Goal: Information Seeking & Learning: Learn about a topic

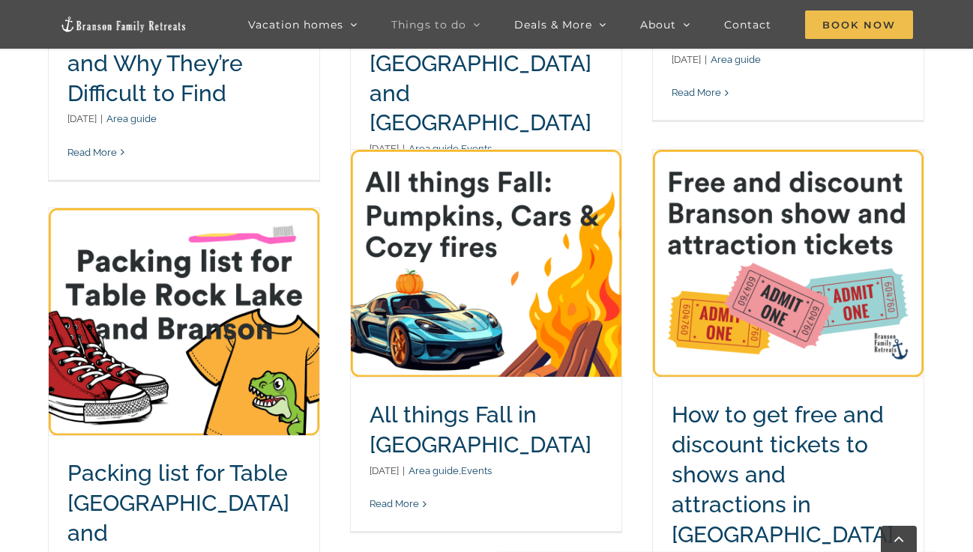
scroll to position [429, 0]
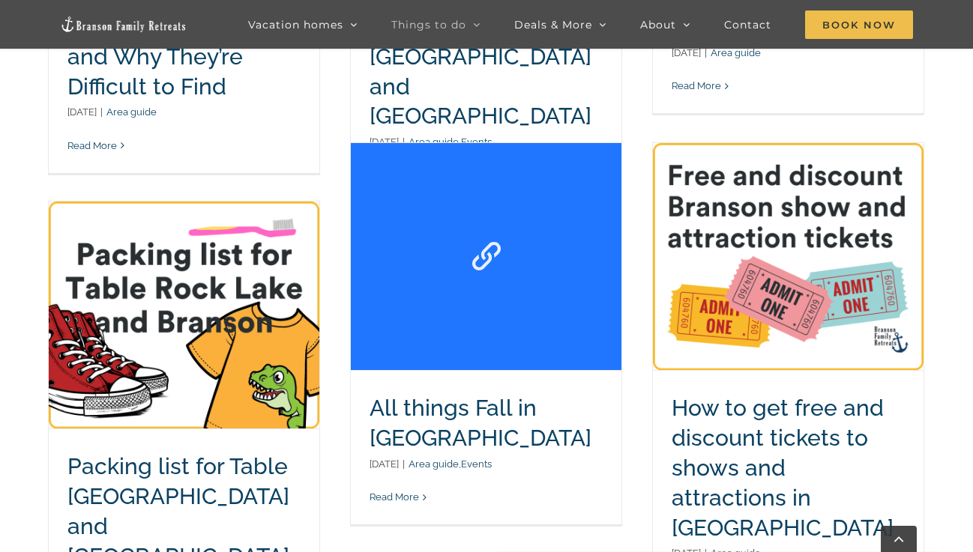
click at [514, 286] on link "All things Fall in Branson" at bounding box center [486, 256] width 271 height 227
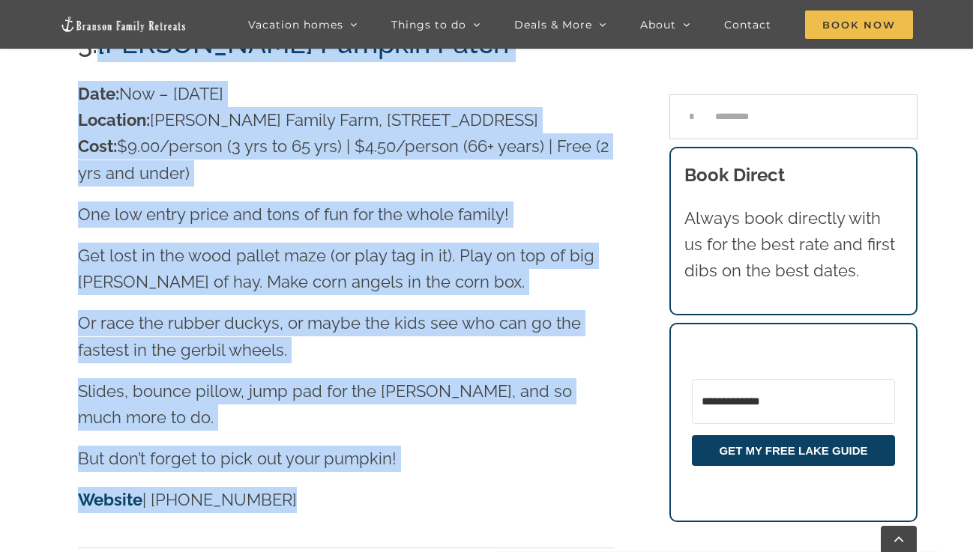
scroll to position [2727, 0]
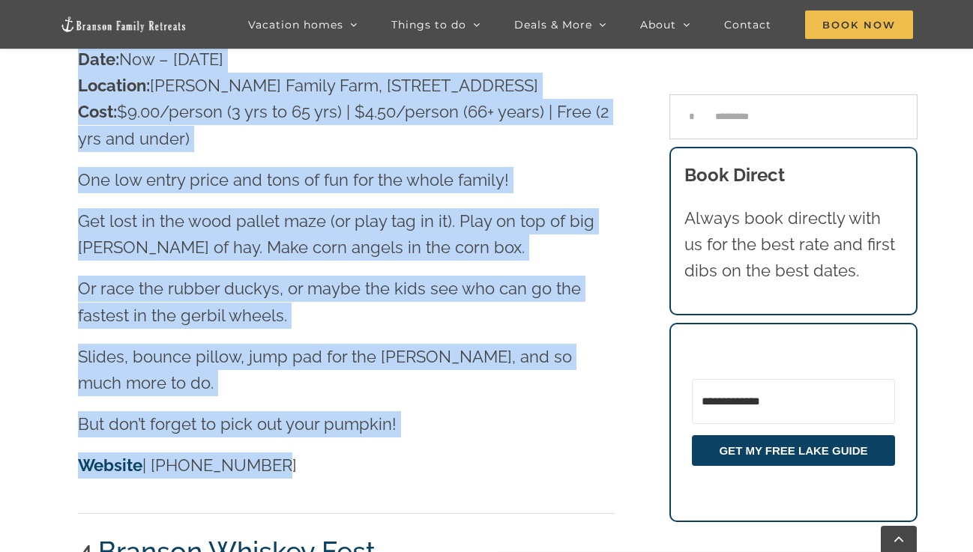
drag, startPoint x: 99, startPoint y: 134, endPoint x: 367, endPoint y: 465, distance: 426.3
click at [367, 465] on div "3. [PERSON_NAME] Pumpkin Patch Date: Now – [DATE] Location: [PERSON_NAME][GEOGR…" at bounding box center [346, 261] width 537 height 543
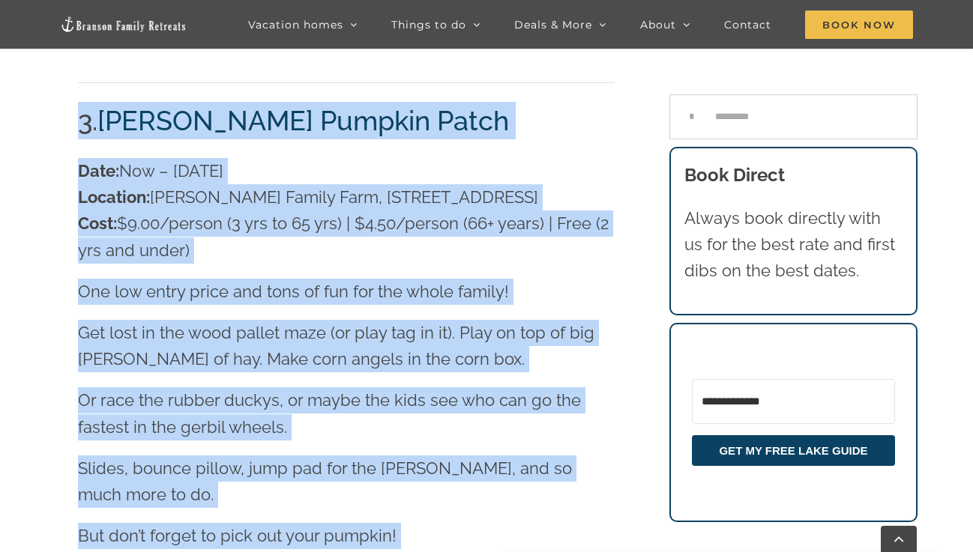
scroll to position [2608, 0]
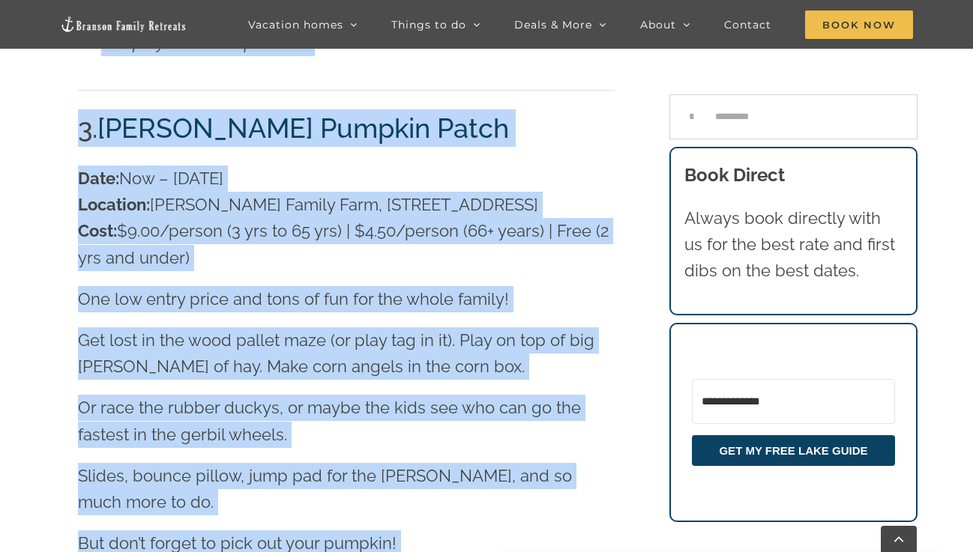
drag, startPoint x: 271, startPoint y: 429, endPoint x: 103, endPoint y: 96, distance: 373.7
click at [103, 109] on div "3. [PERSON_NAME] Pumpkin Patch Date: Now – [DATE] Location: [PERSON_NAME][GEOGR…" at bounding box center [346, 380] width 537 height 543
copy div "[PERSON_NAME] Pumpkin Patch Date: Now – [DATE] Location: [PERSON_NAME][GEOGRAPH…"
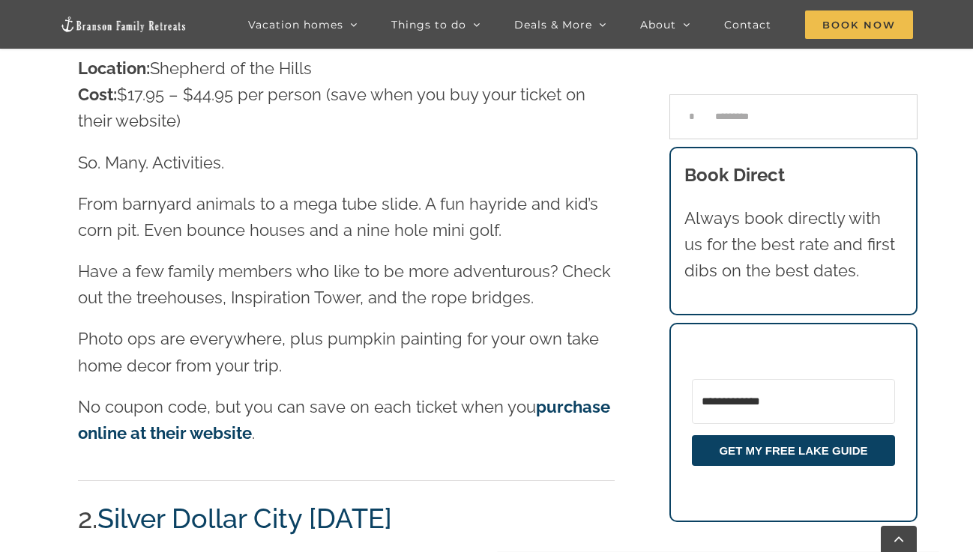
scroll to position [1423, 0]
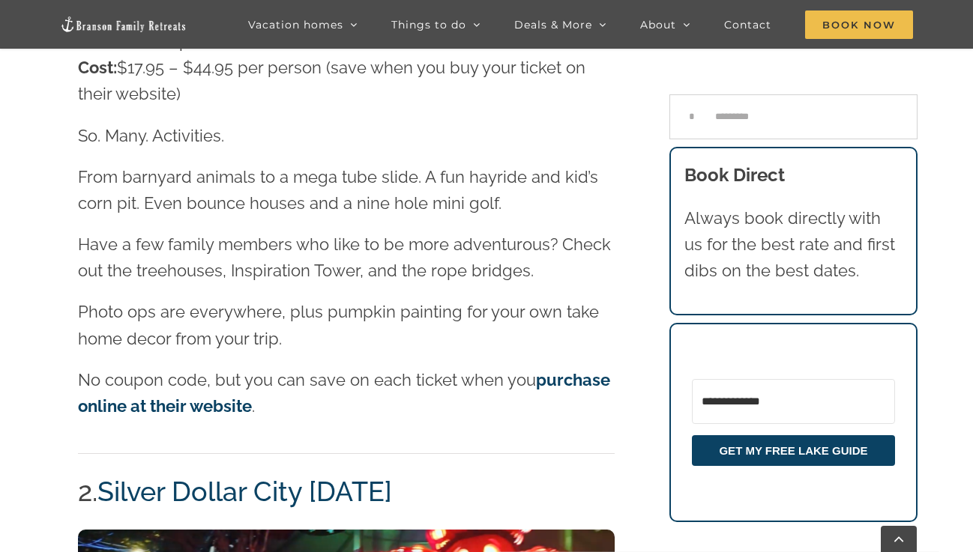
drag, startPoint x: 102, startPoint y: 153, endPoint x: 289, endPoint y: 402, distance: 311.6
click at [289, 402] on div "1. [PERSON_NAME] PumpkinFest Date: Now – [DATE] Location: [GEOGRAPHIC_DATA] Cos…" at bounding box center [346, 65] width 537 height 816
copy div "Shepherd’s PumpkinFest Date: Now – [DATE] Location: [GEOGRAPHIC_DATA] Cost: $17…"
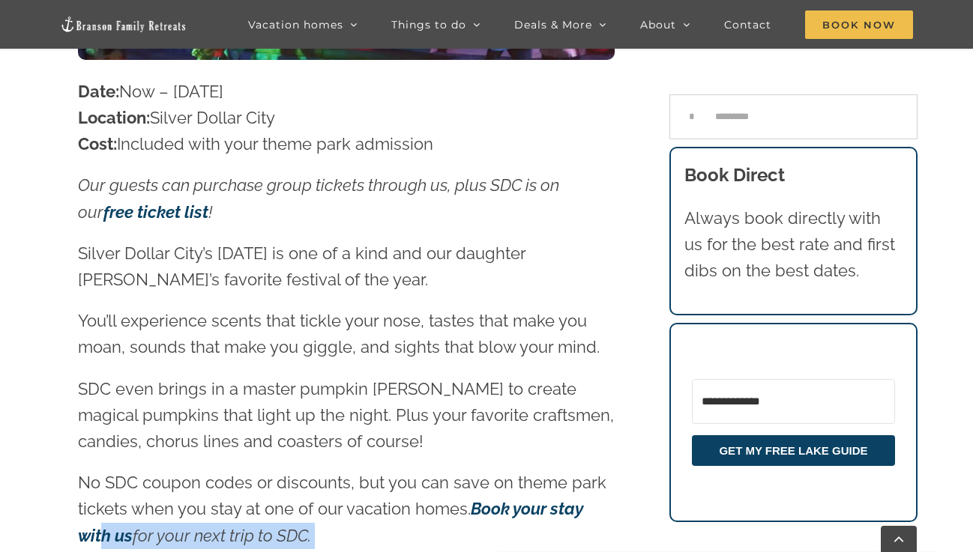
scroll to position [2131, 0]
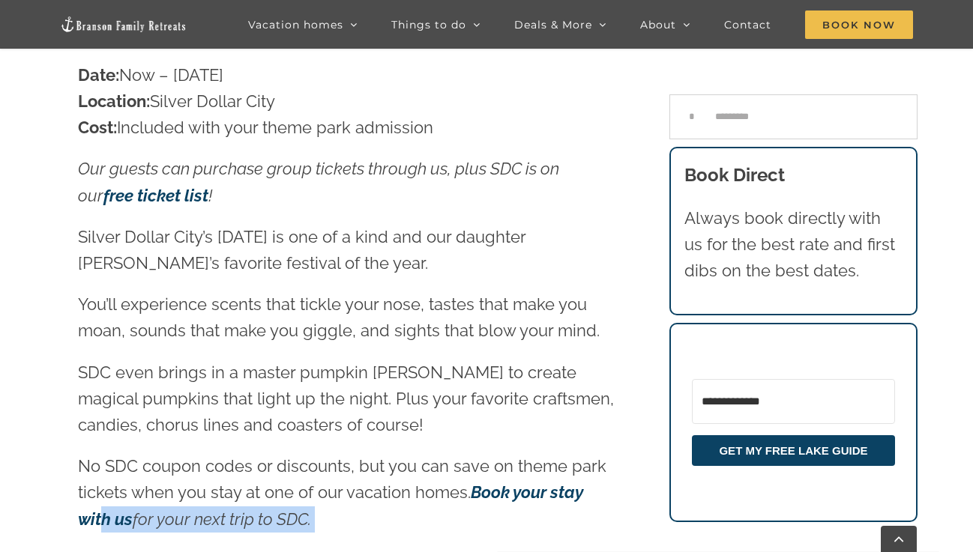
drag, startPoint x: 102, startPoint y: 164, endPoint x: 330, endPoint y: 502, distance: 407.6
click at [330, 502] on div "2. Silver Dollar City [DATE] Date: Now – [DATE] Location: Silver Dollar City Co…" at bounding box center [346, 175] width 537 height 821
copy div "Silver Dollar City [DATE] Date: Now – [DATE] Location: Silver Dollar City Cost:…"
click at [450, 360] on p "SDC even brings in a master pumpkin [PERSON_NAME] to create magical pumpkins th…" at bounding box center [346, 399] width 537 height 79
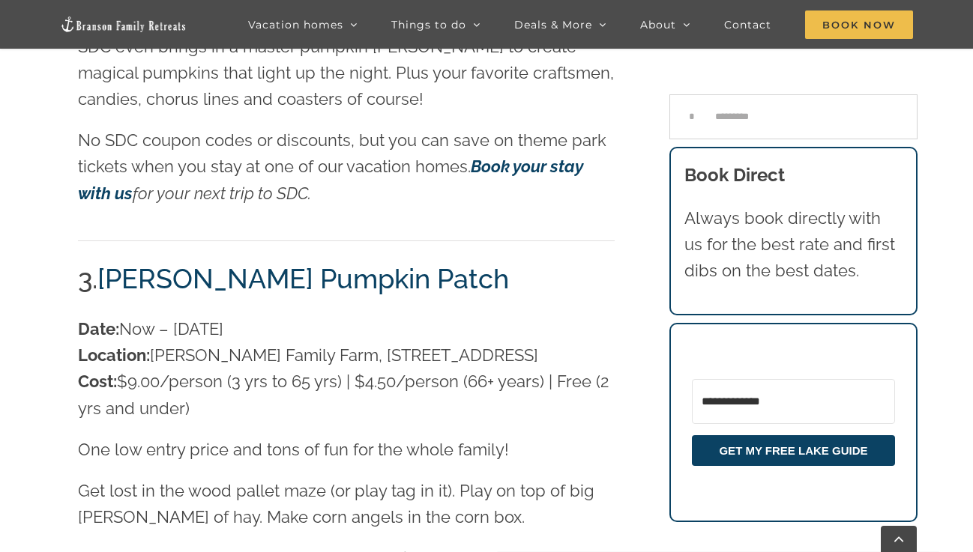
scroll to position [1981, 0]
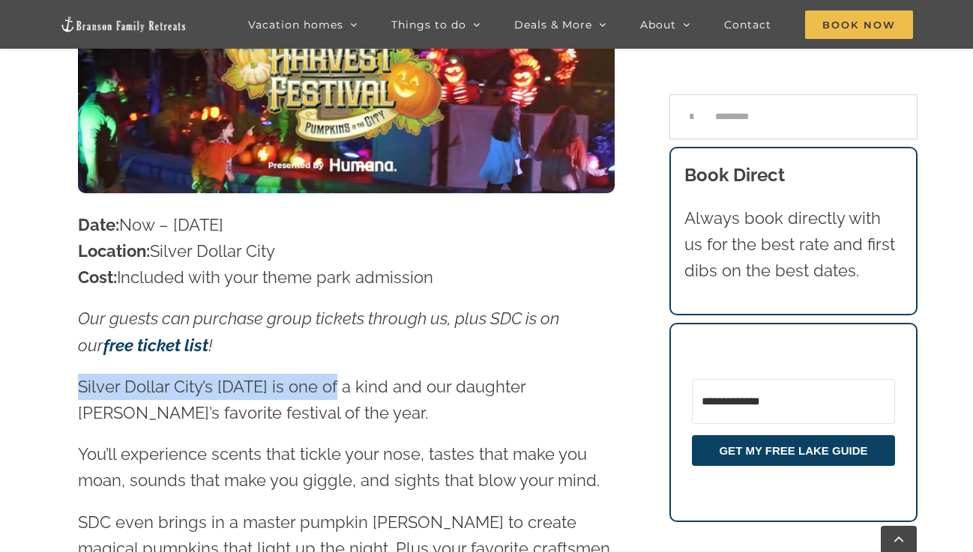
drag, startPoint x: 79, startPoint y: 353, endPoint x: 332, endPoint y: 358, distance: 253.4
click at [332, 374] on p "Silver Dollar City’s [DATE] is one of a kind and our daughter [PERSON_NAME]’s f…" at bounding box center [346, 400] width 537 height 52
copy p "Silver Dollar City’s [DATE]"
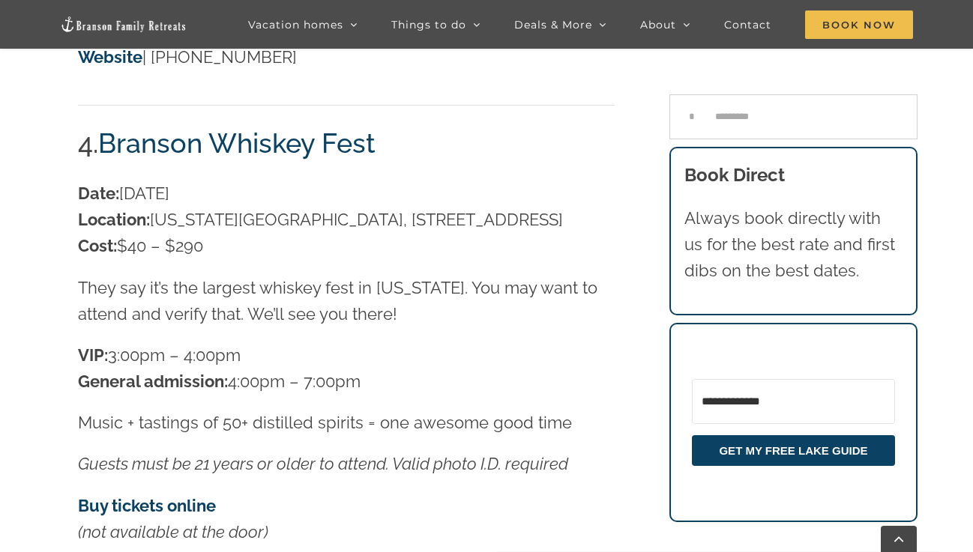
scroll to position [3163, 0]
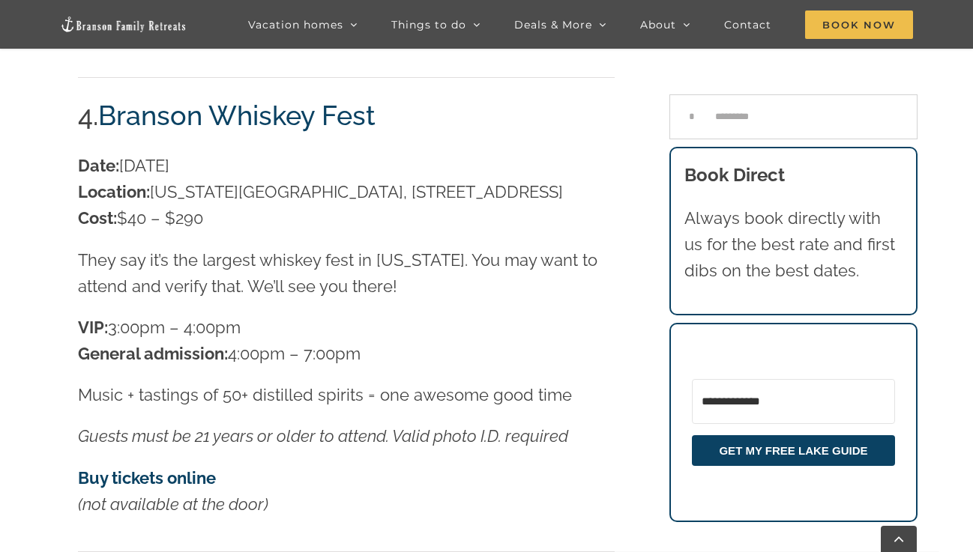
drag, startPoint x: 104, startPoint y: 79, endPoint x: 381, endPoint y: 90, distance: 277.5
click at [381, 97] on h2 "4. Branson Whiskey Fest" at bounding box center [346, 115] width 537 height 37
copy h2 "Branson Whiskey Fest"
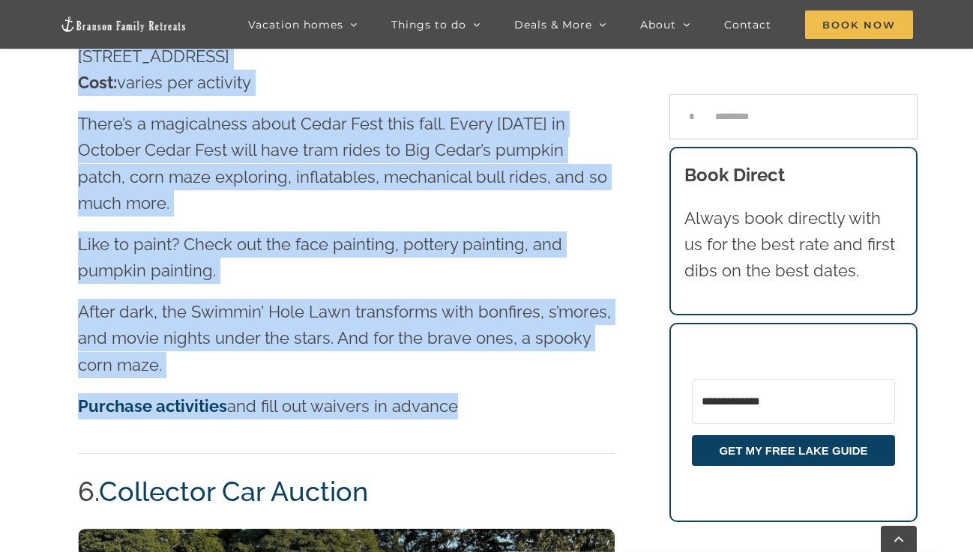
scroll to position [3812, 0]
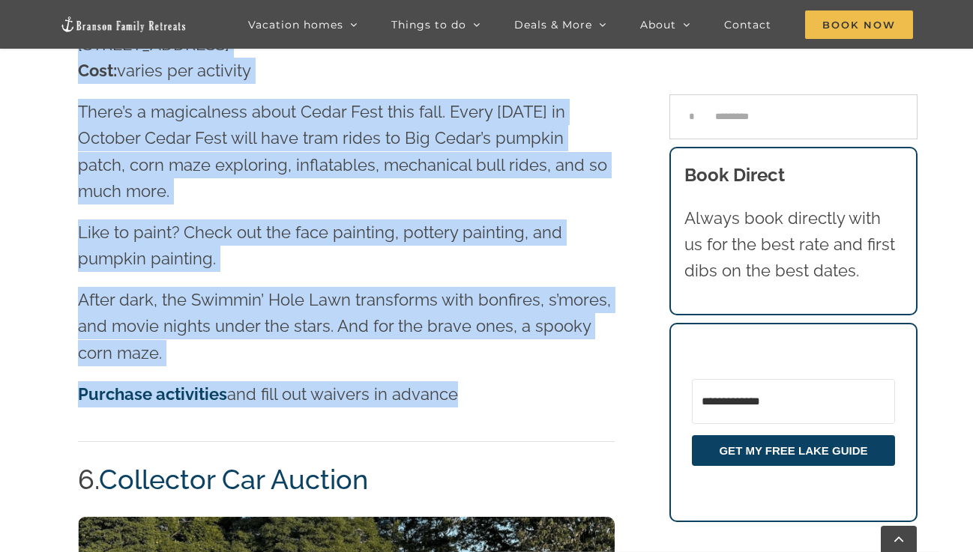
drag, startPoint x: 97, startPoint y: 146, endPoint x: 495, endPoint y: 393, distance: 467.5
click at [495, 393] on div "5. Cedar Fest [DATE] Festival Date: Saturdays in October: 5th, 12th, 19th, 26th…" at bounding box center [346, 191] width 537 height 539
copy div "Cedar Fest [DATE] Festival Date: Saturdays in October: 5th, 12th, 19th, 26th Lo…"
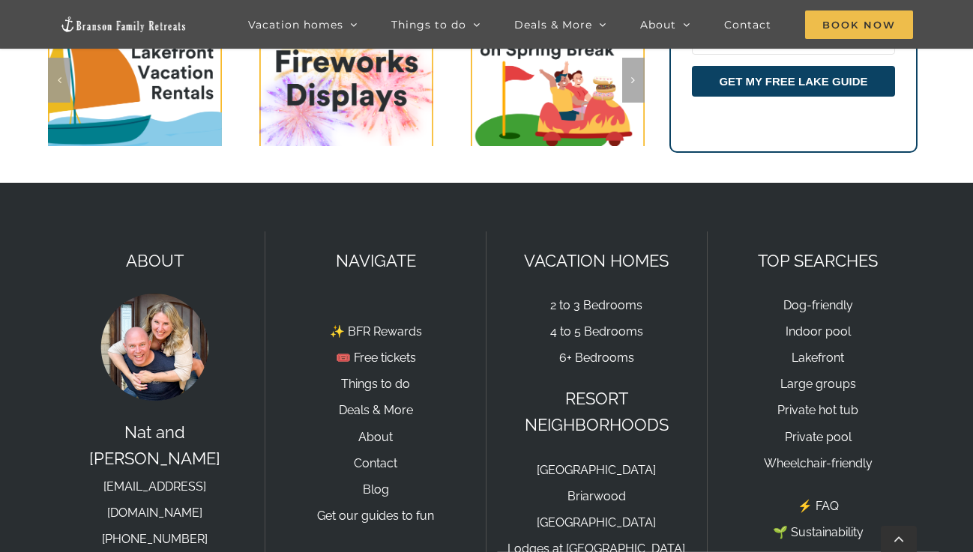
scroll to position [6052, 0]
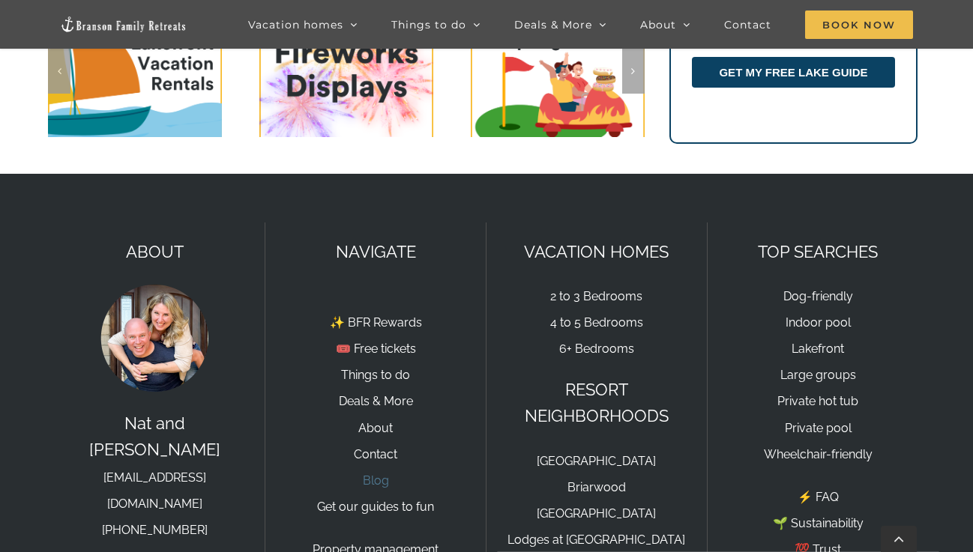
click at [367, 474] on link "Blog" at bounding box center [376, 481] width 26 height 14
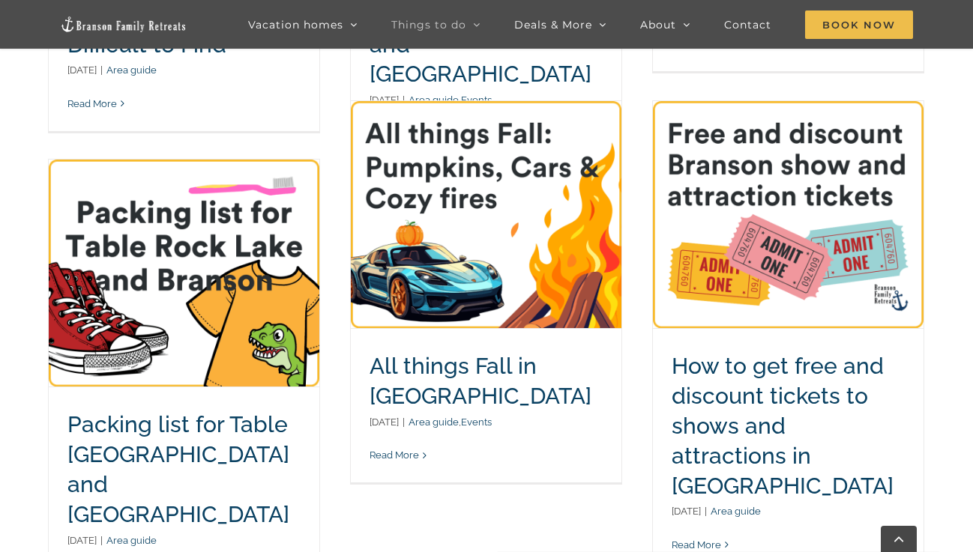
scroll to position [466, 0]
